Goal: Navigation & Orientation: Go to known website

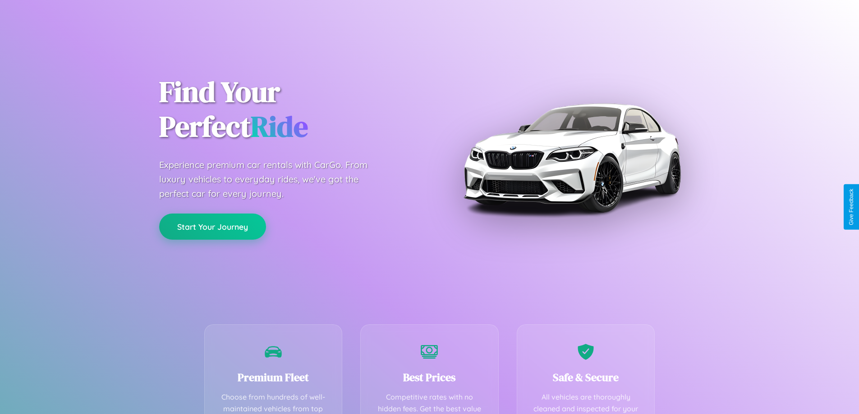
click at [212, 227] on button "Start Your Journey" at bounding box center [212, 227] width 107 height 26
click at [212, 226] on button "Start Your Journey" at bounding box center [212, 227] width 107 height 26
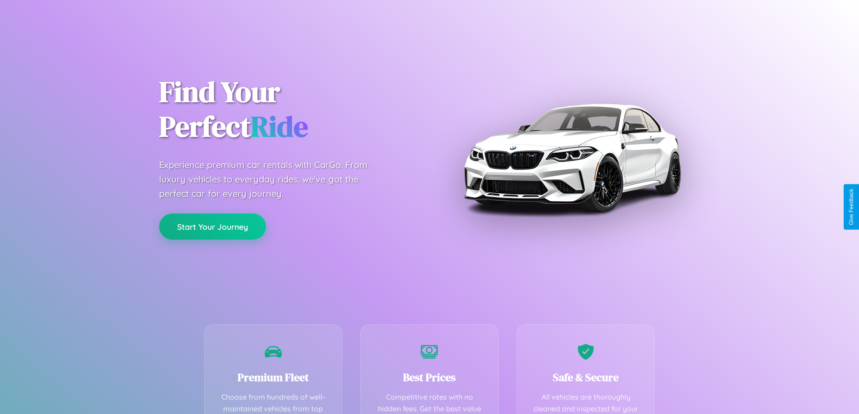
click at [212, 226] on button "Start Your Journey" at bounding box center [212, 227] width 107 height 26
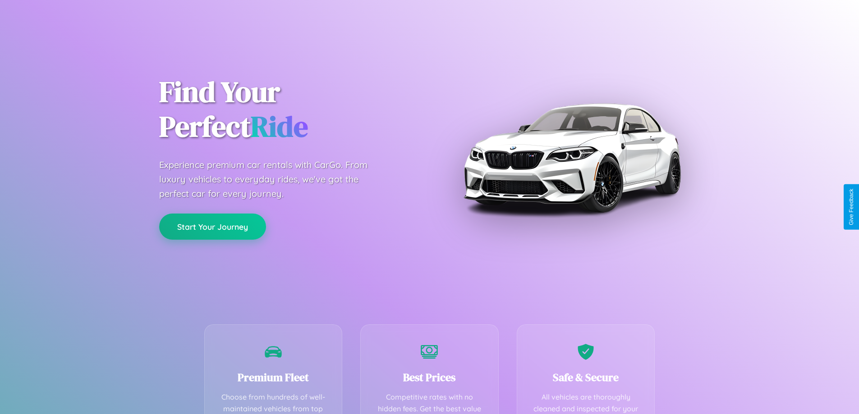
click at [212, 226] on button "Start Your Journey" at bounding box center [212, 227] width 107 height 26
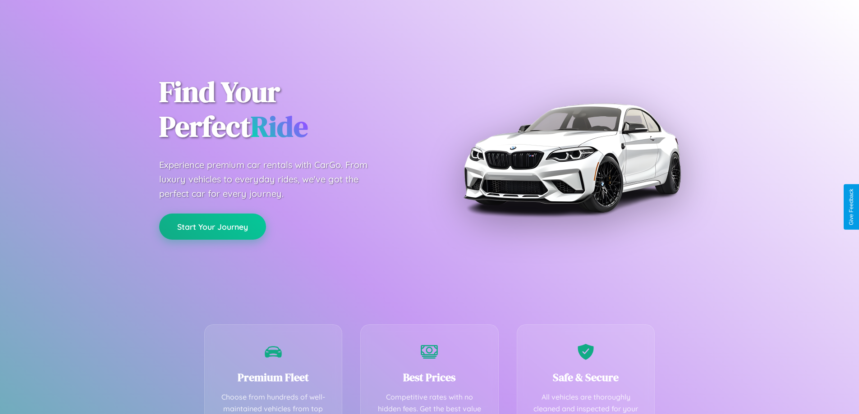
click at [212, 226] on button "Start Your Journey" at bounding box center [212, 227] width 107 height 26
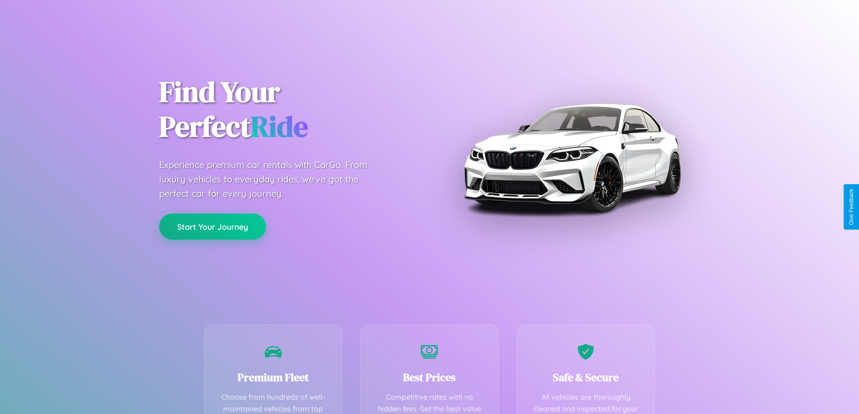
click at [212, 226] on button "Start Your Journey" at bounding box center [212, 227] width 107 height 26
